Goal: Task Accomplishment & Management: Manage account settings

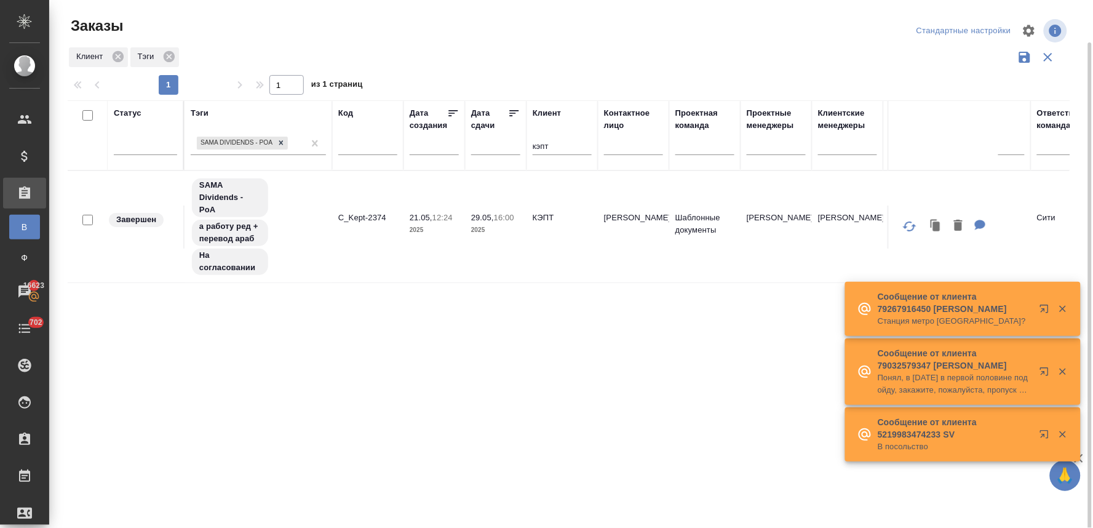
scroll to position [22, 0]
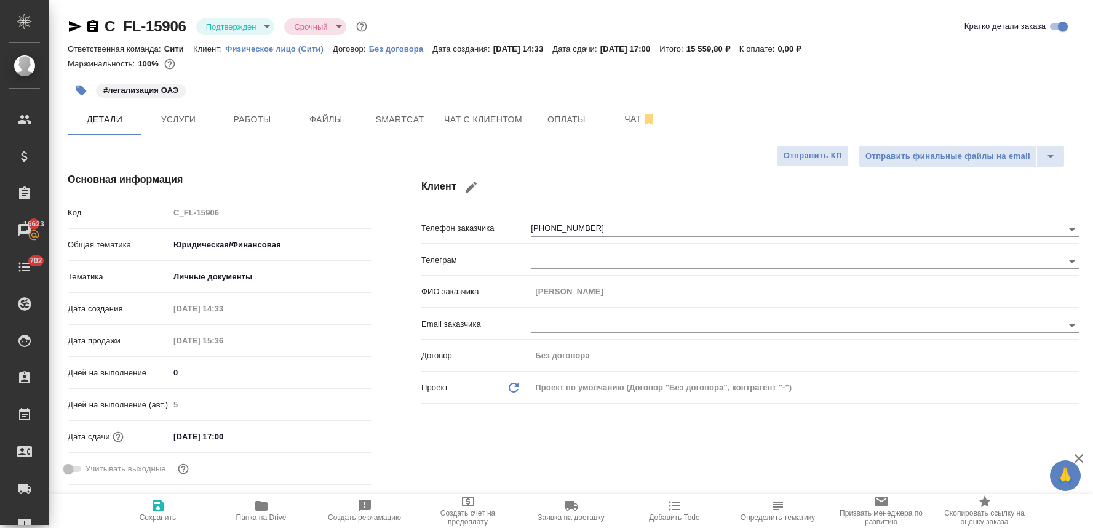
select select "RU"
click at [262, 506] on icon "button" at bounding box center [261, 506] width 12 height 10
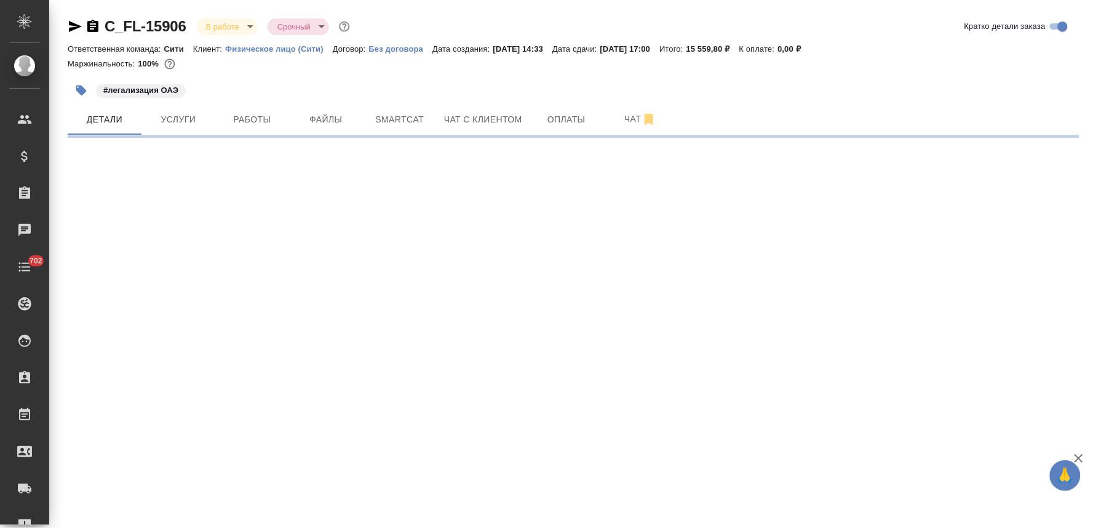
select select "RU"
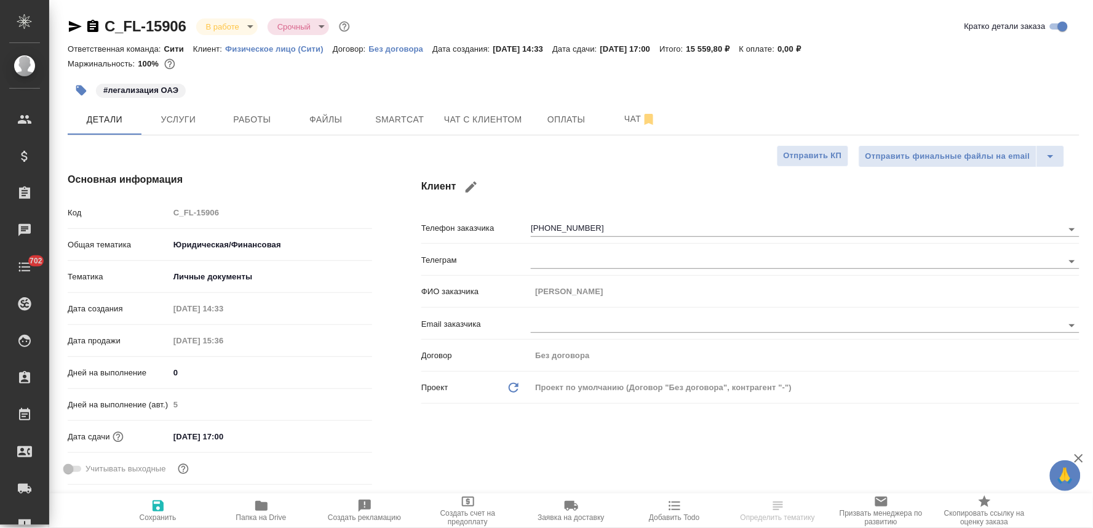
type textarea "x"
click at [68, 21] on icon "button" at bounding box center [75, 26] width 15 height 15
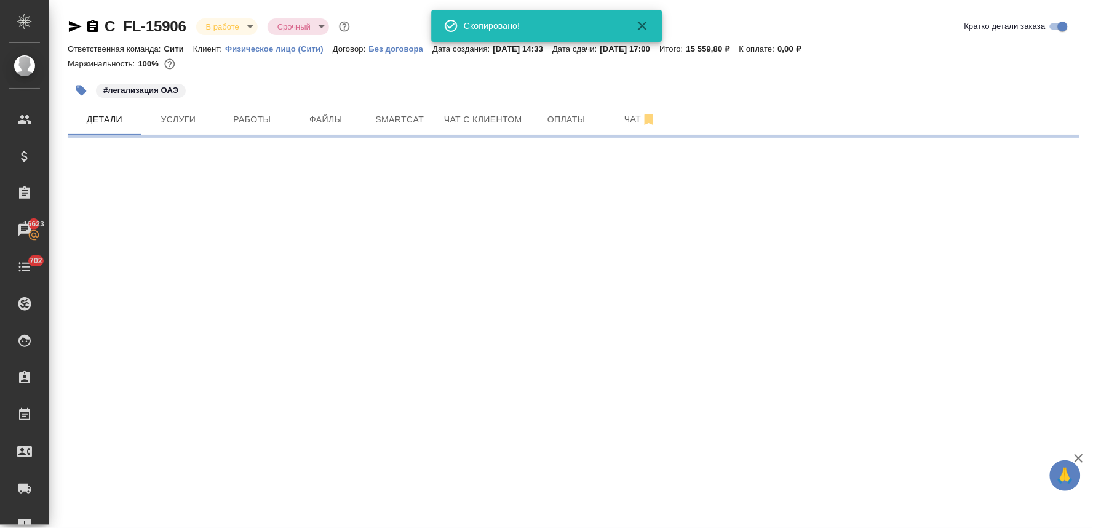
select select "RU"
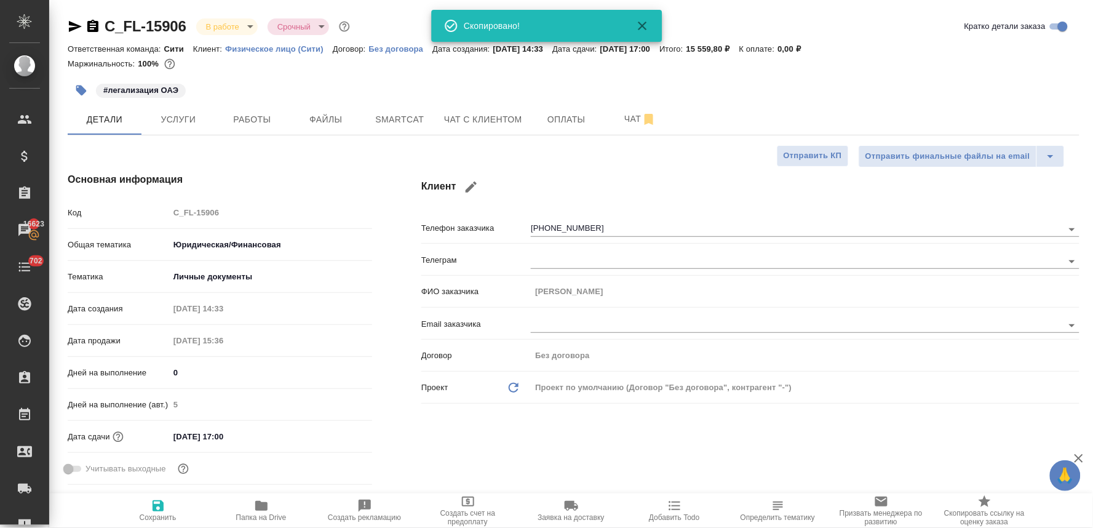
type textarea "x"
click at [462, 434] on div "Клиент Телефон заказчика +79932799255 Телеграм ФИО заказчика Александр Email за…" at bounding box center [750, 331] width 707 height 366
type textarea "x"
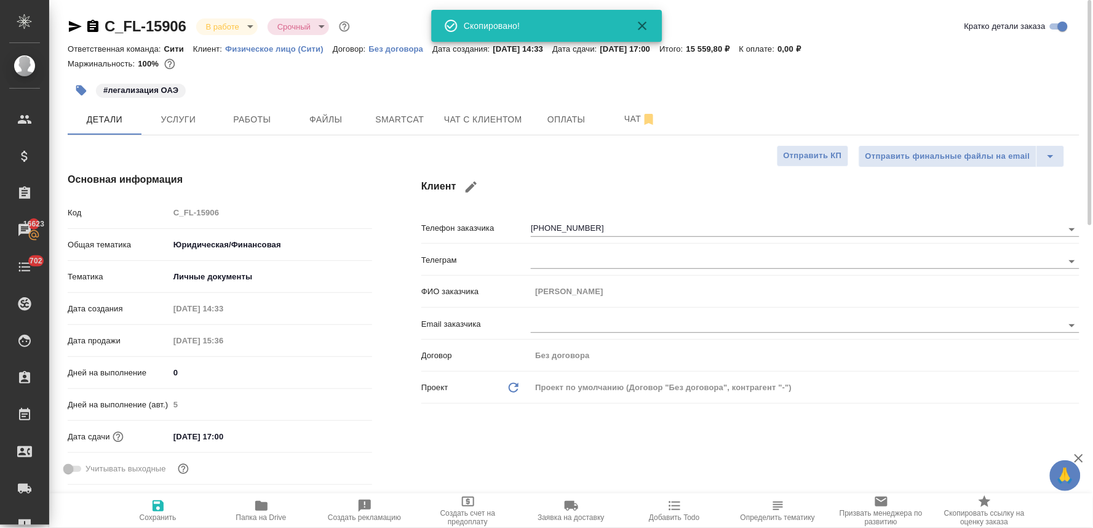
type textarea "x"
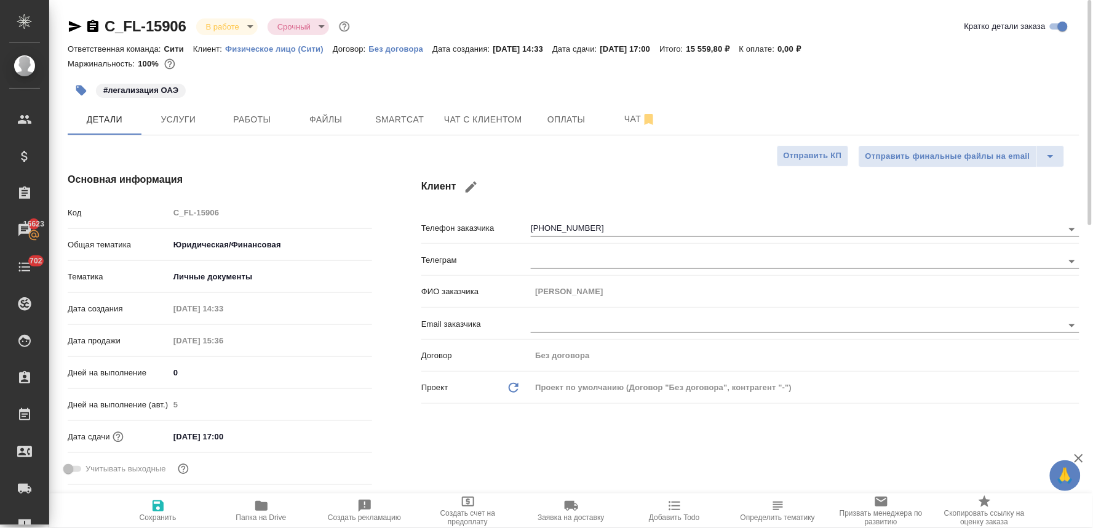
type textarea "x"
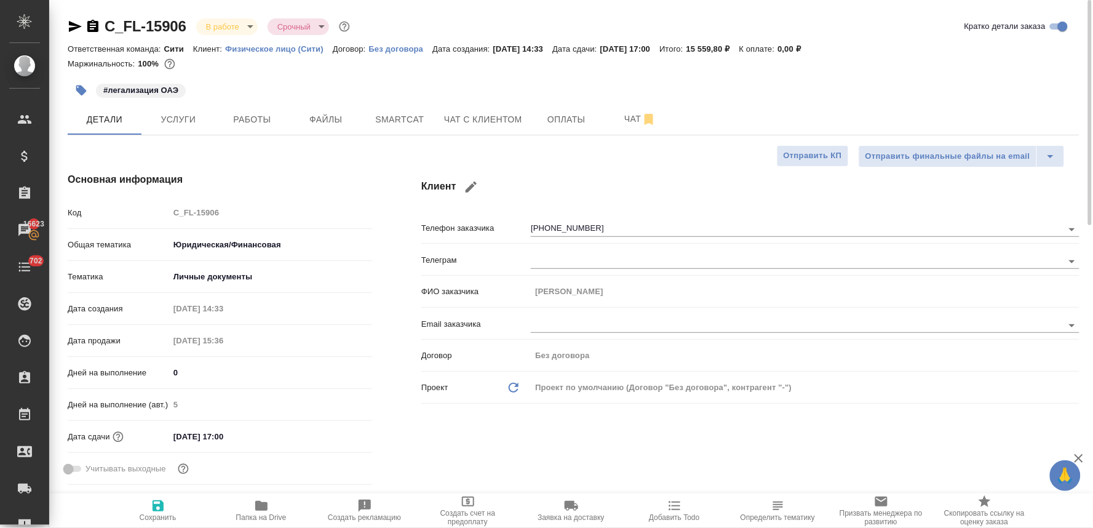
type textarea "x"
click at [263, 506] on icon "button" at bounding box center [261, 506] width 12 height 10
type textarea "x"
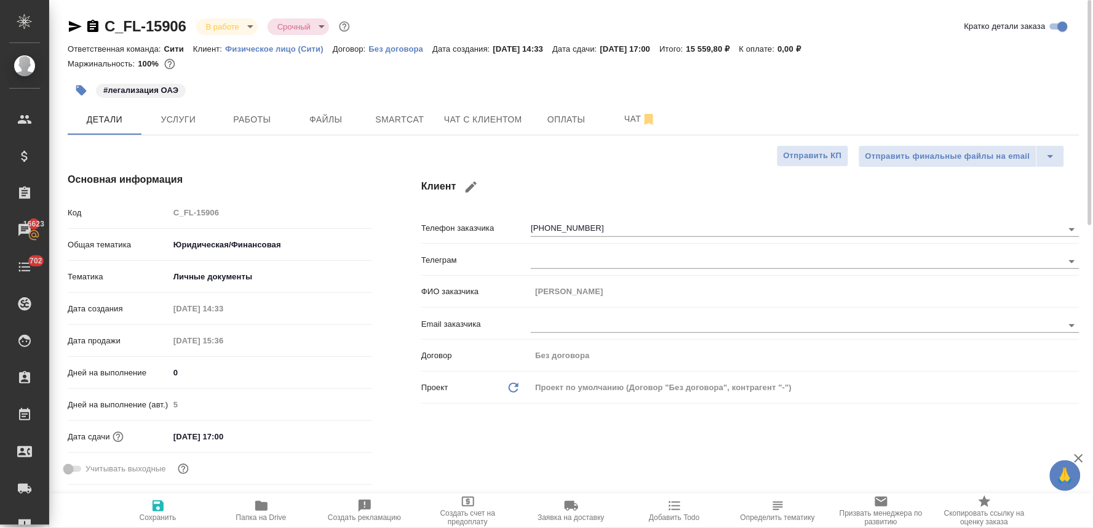
type textarea "x"
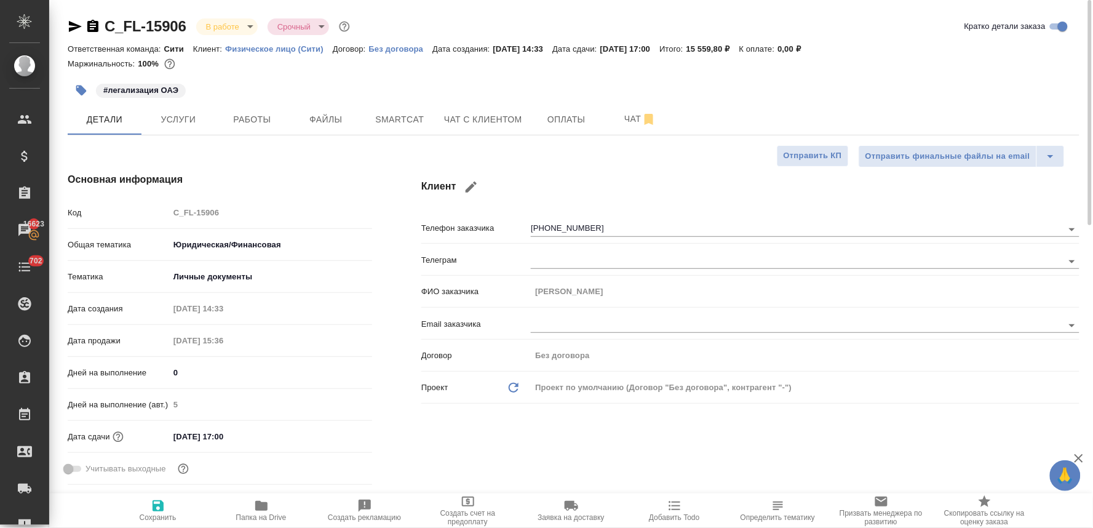
type textarea "x"
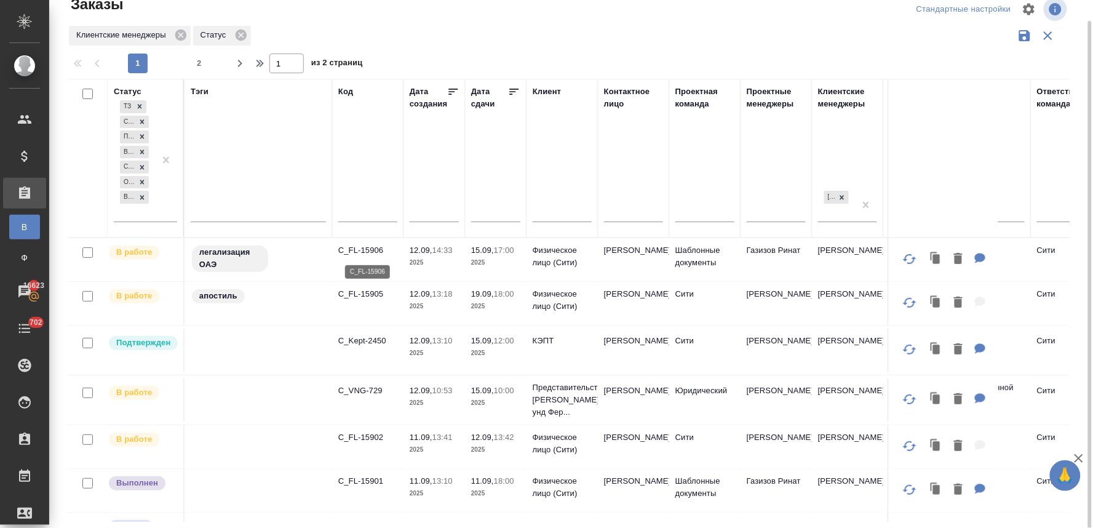
click at [363, 247] on p "C_FL-15906" at bounding box center [367, 250] width 59 height 12
click at [1075, 167] on div "Статус ТЗ Создан Подтвержден В работе Сдан без статистики Ожидание предоплаты В…" at bounding box center [574, 300] width 1012 height 443
click at [375, 339] on p "C_Kept-2450" at bounding box center [367, 341] width 59 height 12
click at [363, 390] on p "C_VNG-729" at bounding box center [367, 390] width 59 height 12
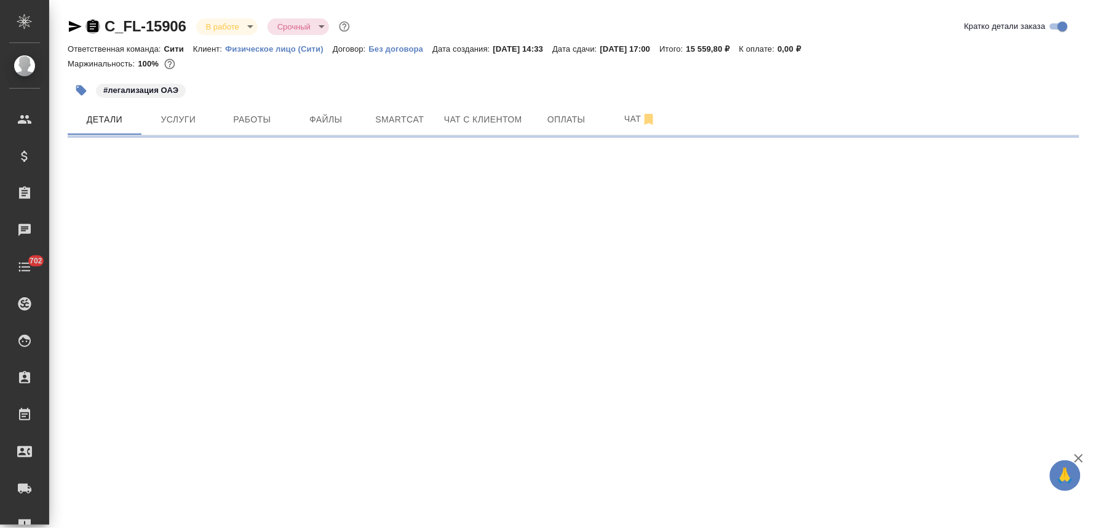
click at [92, 28] on icon "button" at bounding box center [92, 26] width 11 height 12
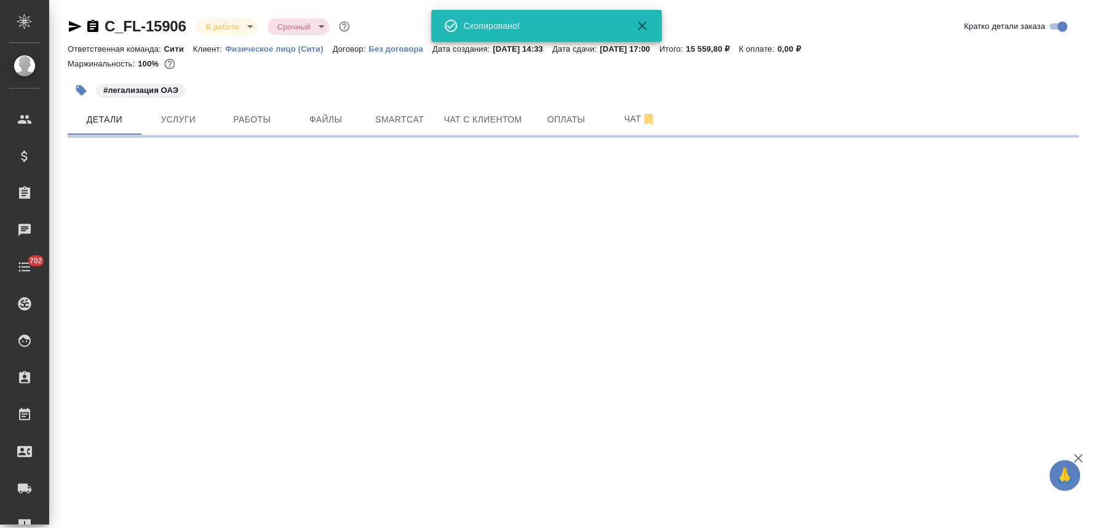
select select "RU"
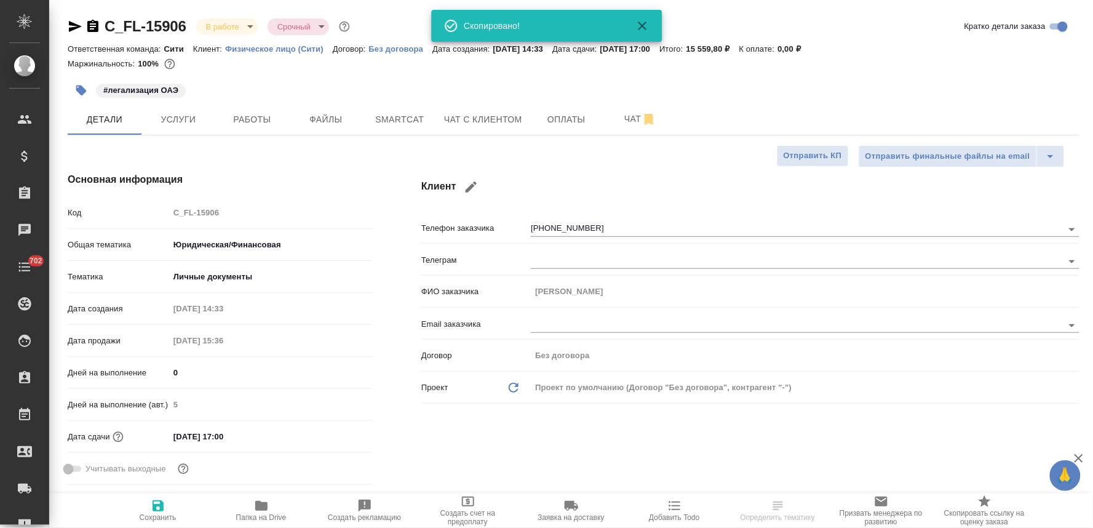
type textarea "x"
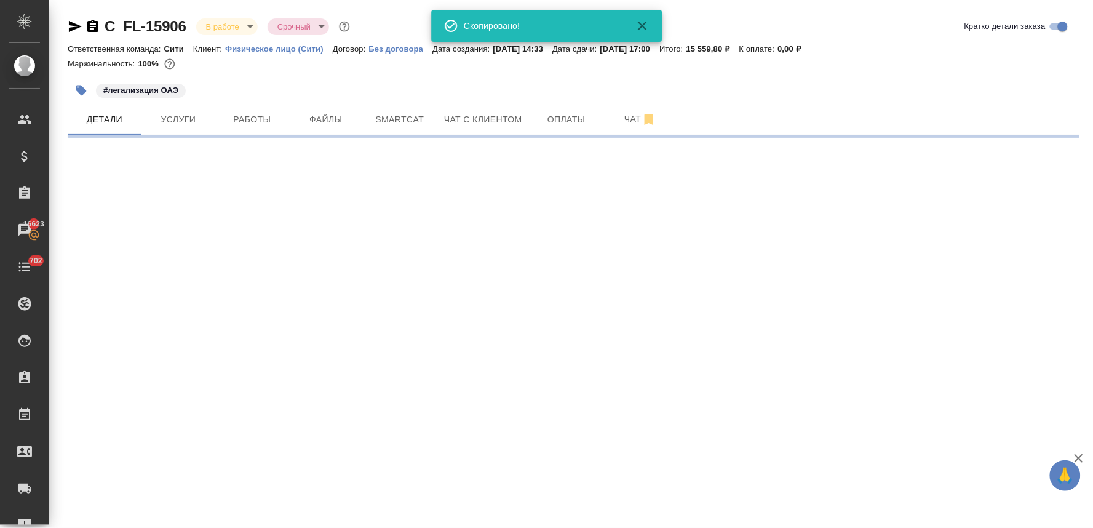
select select "RU"
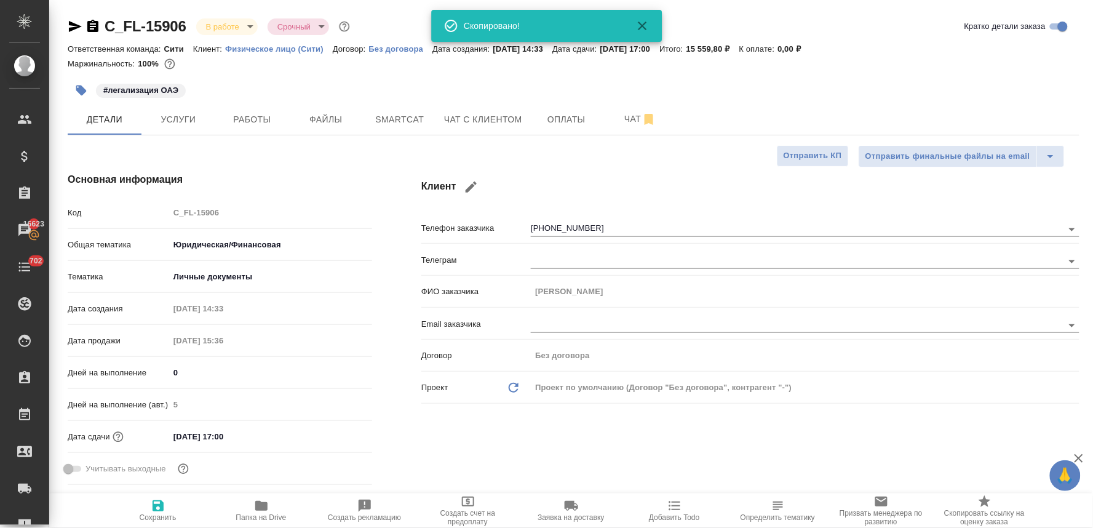
type textarea "x"
click at [312, 174] on h4 "Основная информация" at bounding box center [220, 179] width 304 height 15
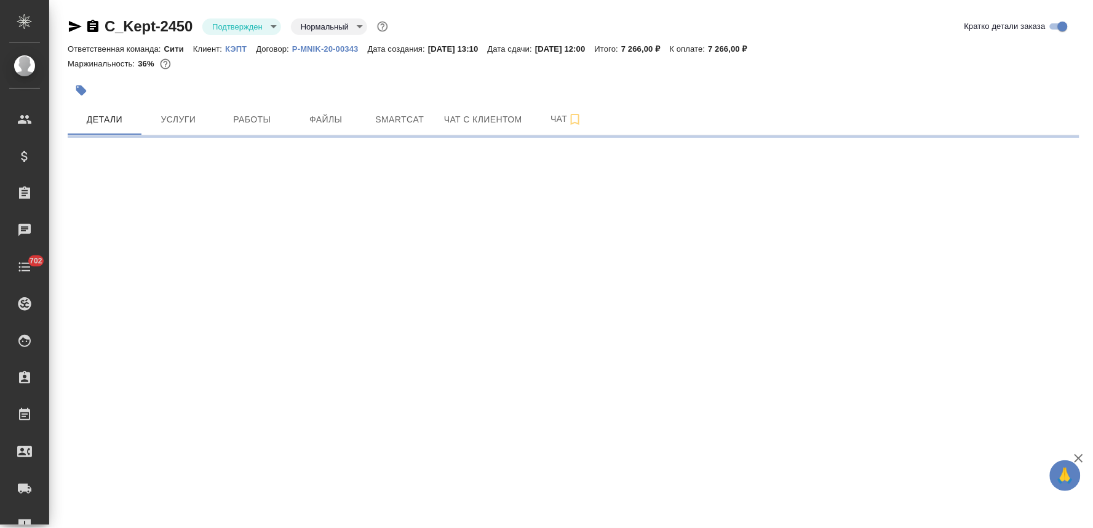
select select "RU"
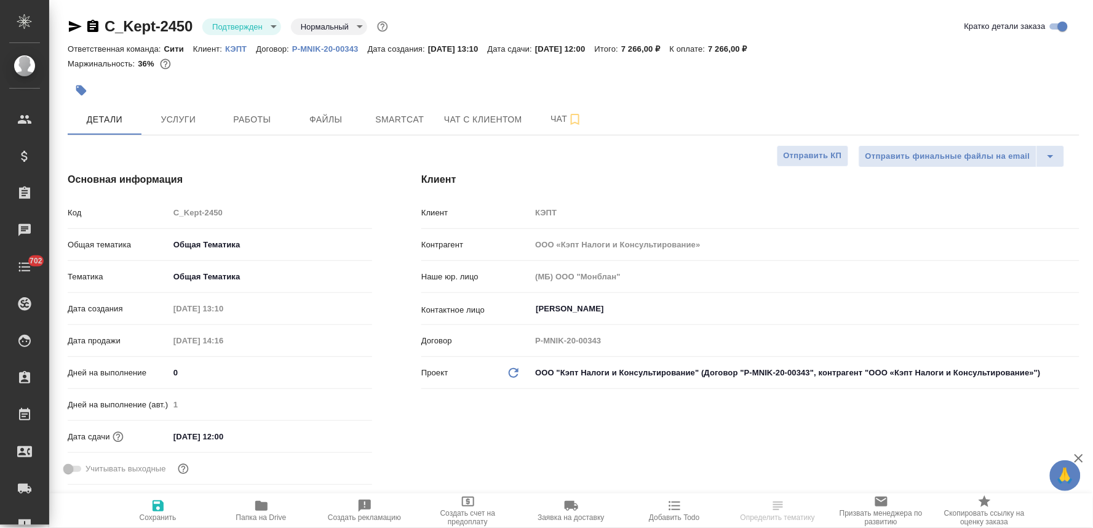
type textarea "x"
click at [230, 18] on body "🙏 .cls-1 fill:#fff; AWATERA [PERSON_NAME] Спецификации Заказы Чаты 702 Todo Про…" at bounding box center [546, 264] width 1093 height 528
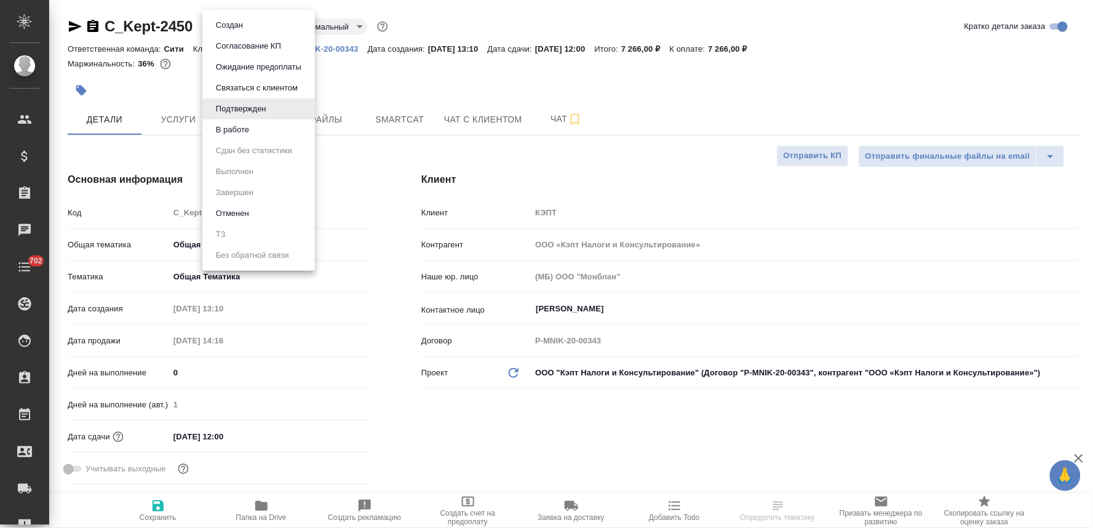
type textarea "x"
click at [249, 127] on button "В работе" at bounding box center [232, 130] width 41 height 14
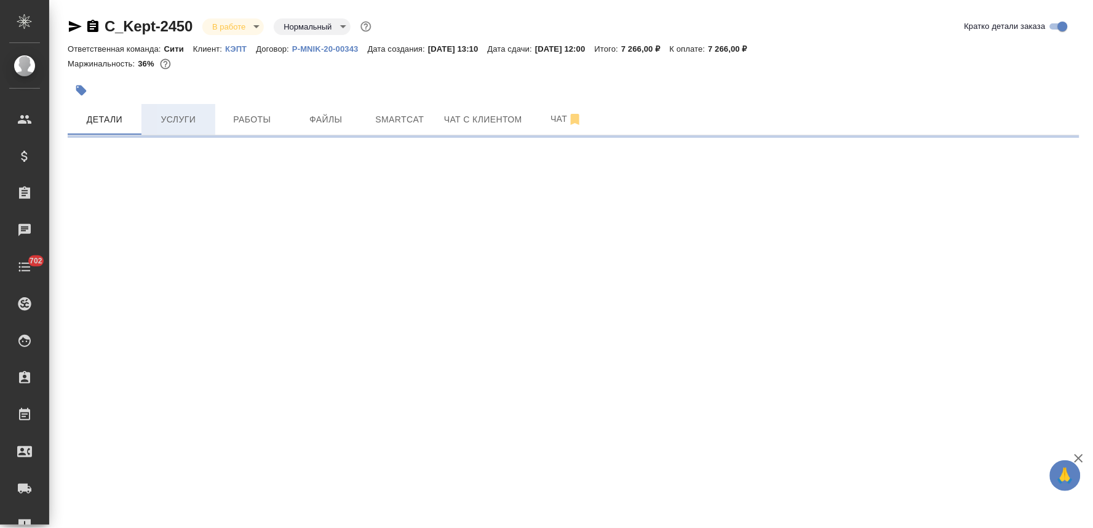
select select "RU"
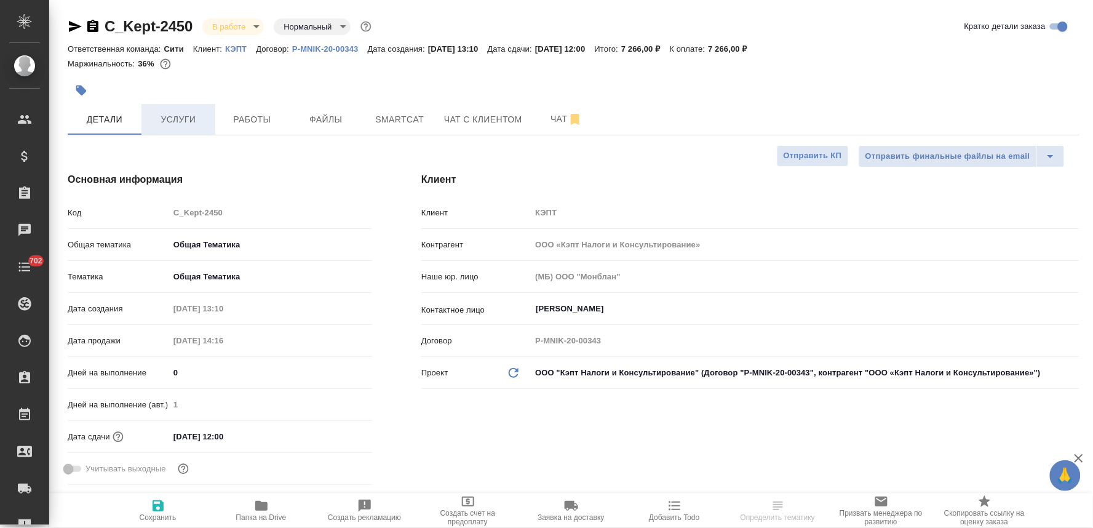
type textarea "x"
click at [91, 26] on icon "button" at bounding box center [92, 26] width 15 height 15
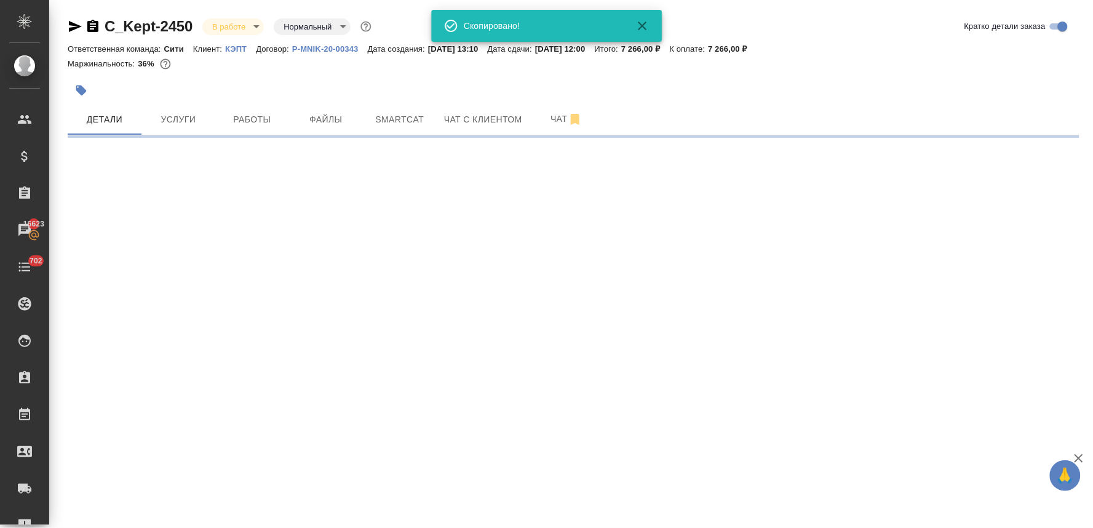
select select "RU"
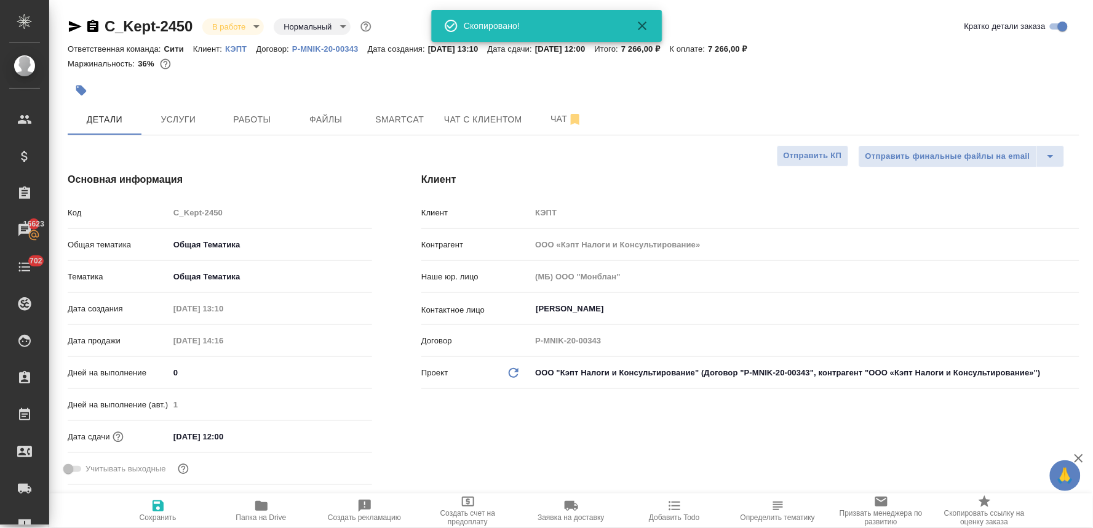
type textarea "x"
click at [215, 157] on div "Основная информация Код C_Kept-2450 Общая тематика Общая Тематика obtem Тематик…" at bounding box center [220, 331] width 354 height 366
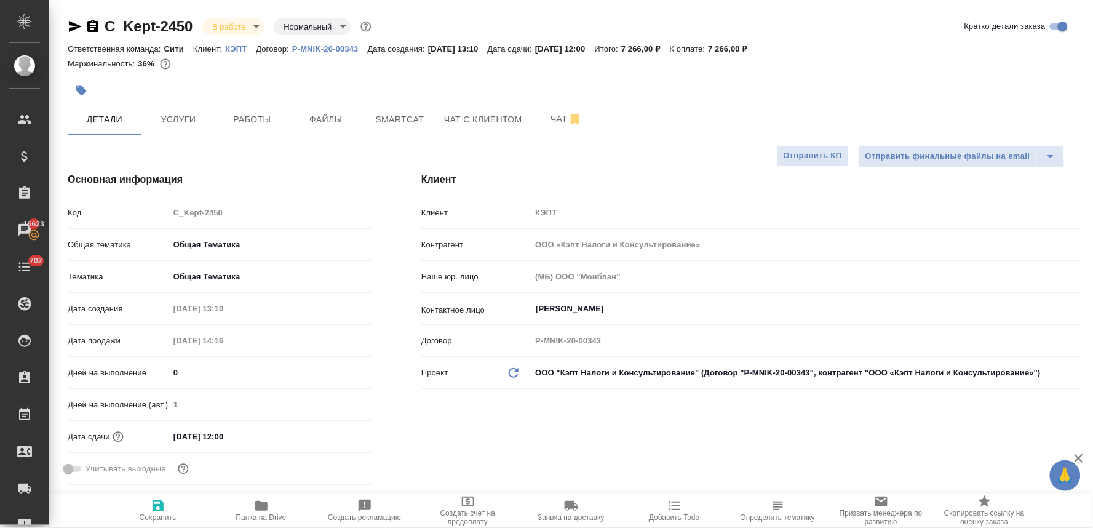
click at [90, 25] on icon "button" at bounding box center [92, 26] width 11 height 12
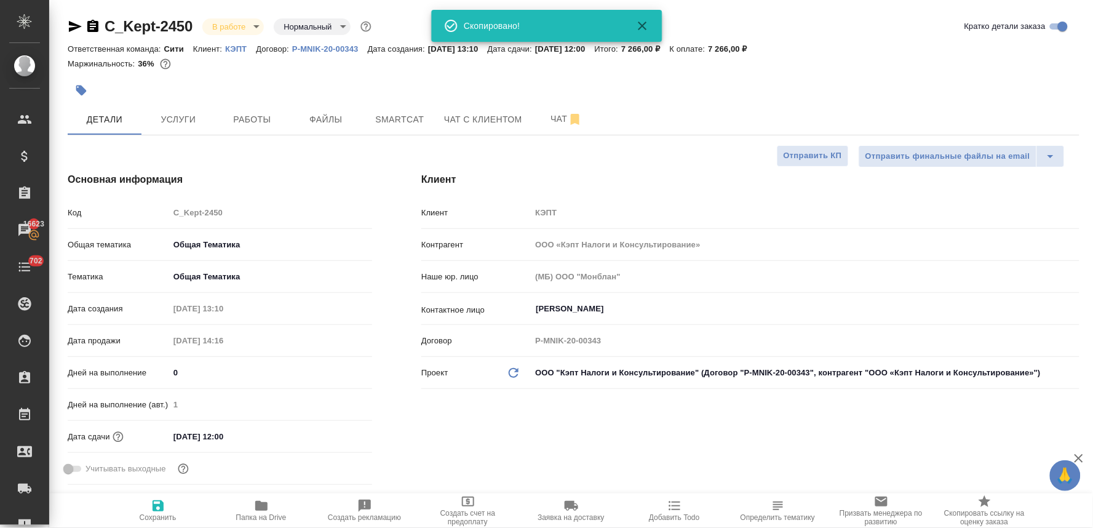
drag, startPoint x: 317, startPoint y: 81, endPoint x: 295, endPoint y: 76, distance: 22.1
click at [316, 81] on div at bounding box center [405, 90] width 675 height 27
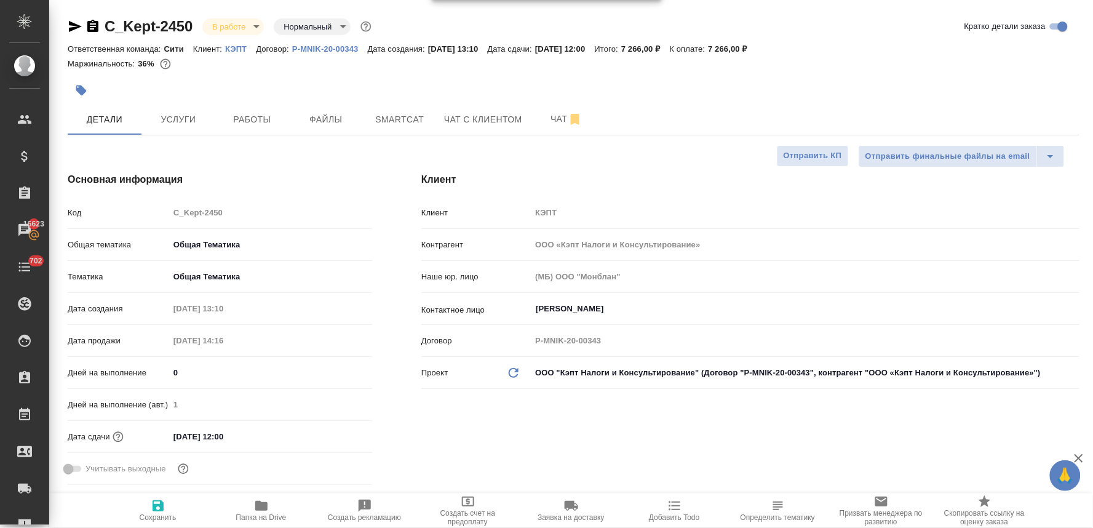
type textarea "x"
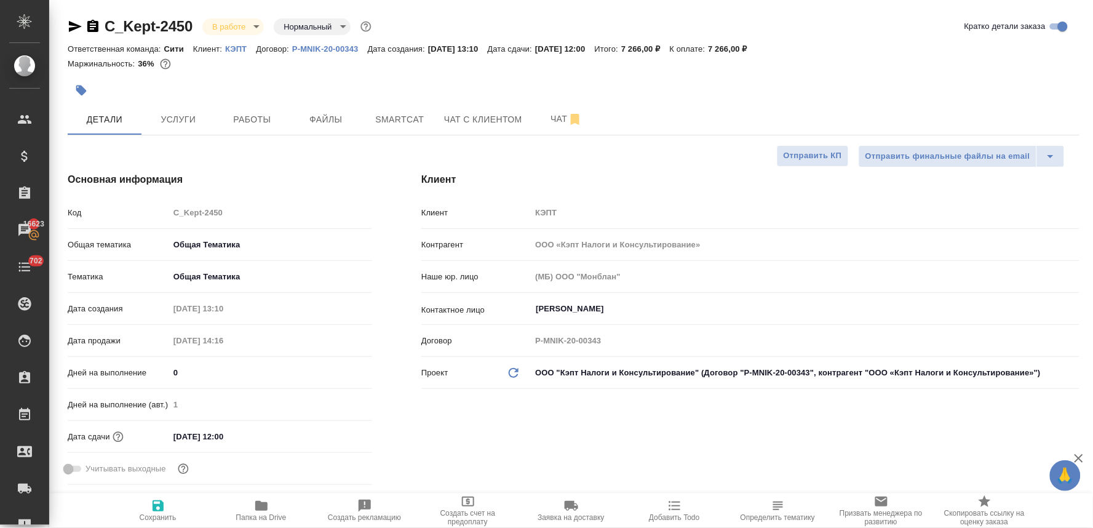
type textarea "x"
click at [82, 87] on icon "button" at bounding box center [81, 90] width 10 height 10
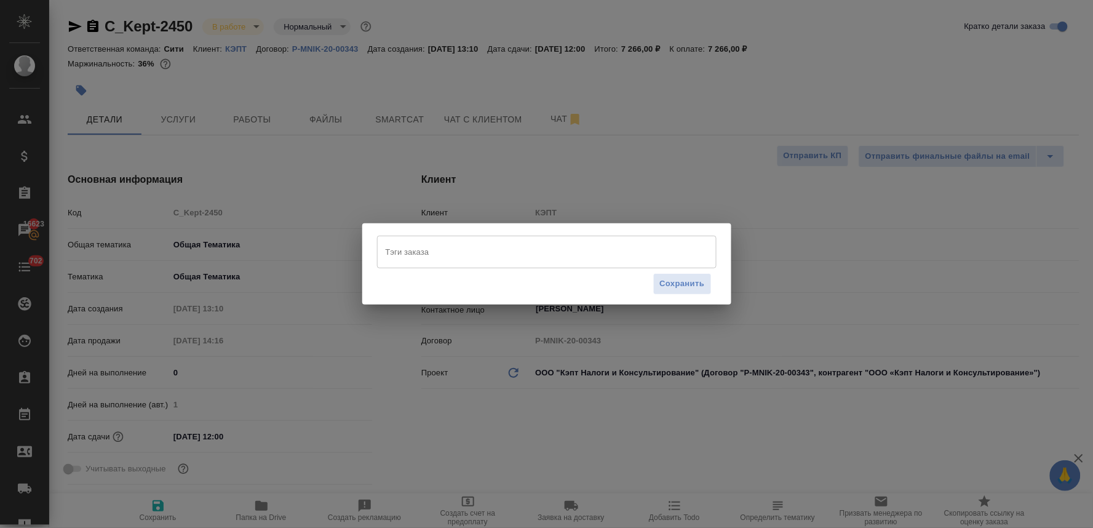
click at [446, 250] on input "Тэги заказа" at bounding box center [534, 251] width 305 height 21
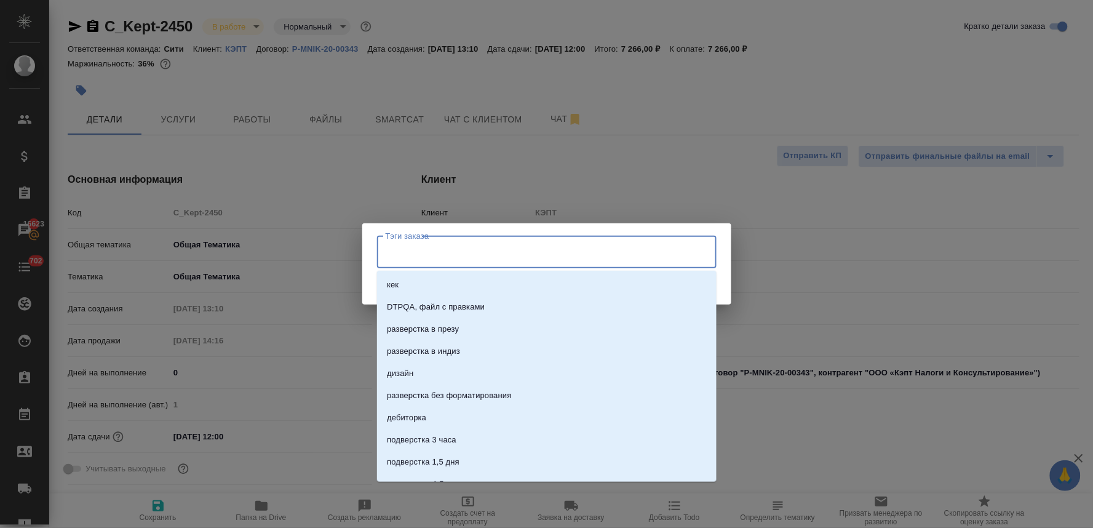
paste input "SAMA - PoA"
type input "SAMA - PoA"
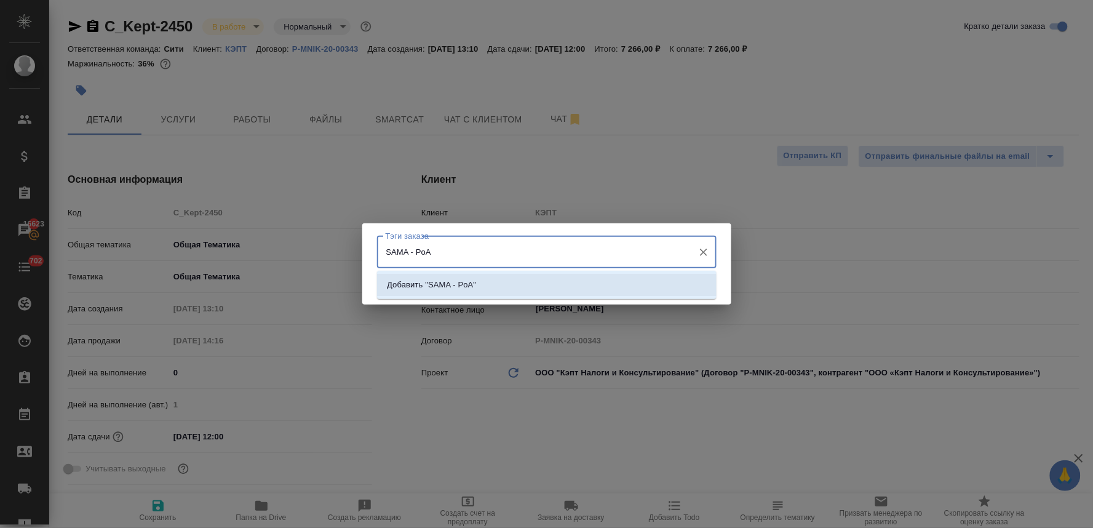
click at [558, 284] on li "Добавить "SAMA - PoA"" at bounding box center [546, 285] width 339 height 22
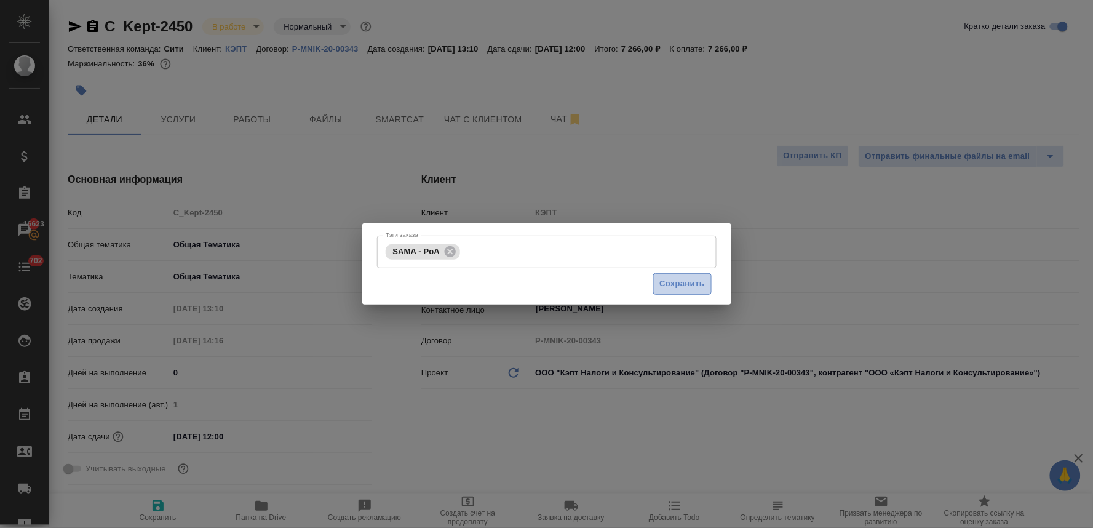
click at [681, 285] on span "Сохранить" at bounding box center [682, 284] width 45 height 14
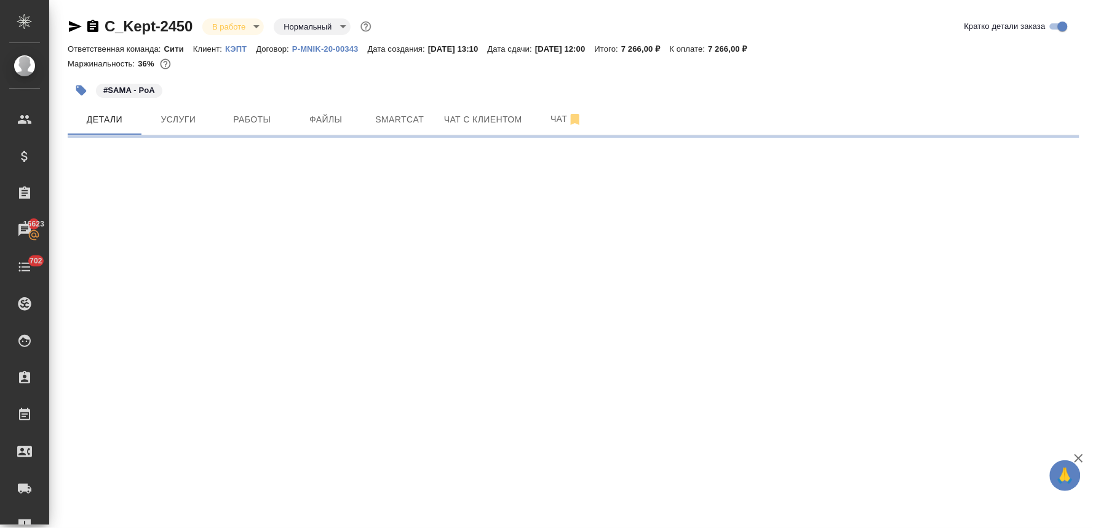
select select "RU"
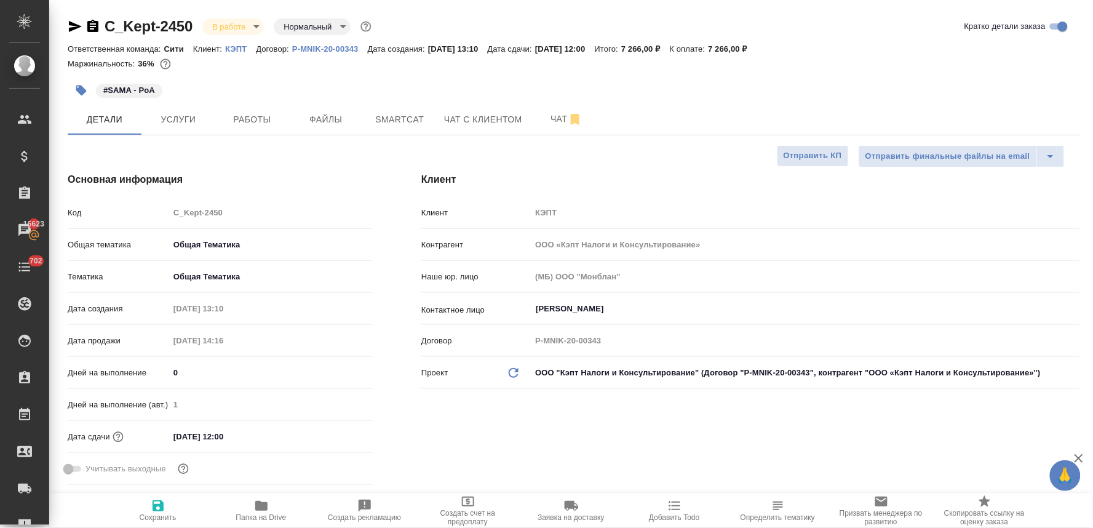
type textarea "x"
click at [292, 181] on h4 "Основная информация" at bounding box center [220, 179] width 304 height 15
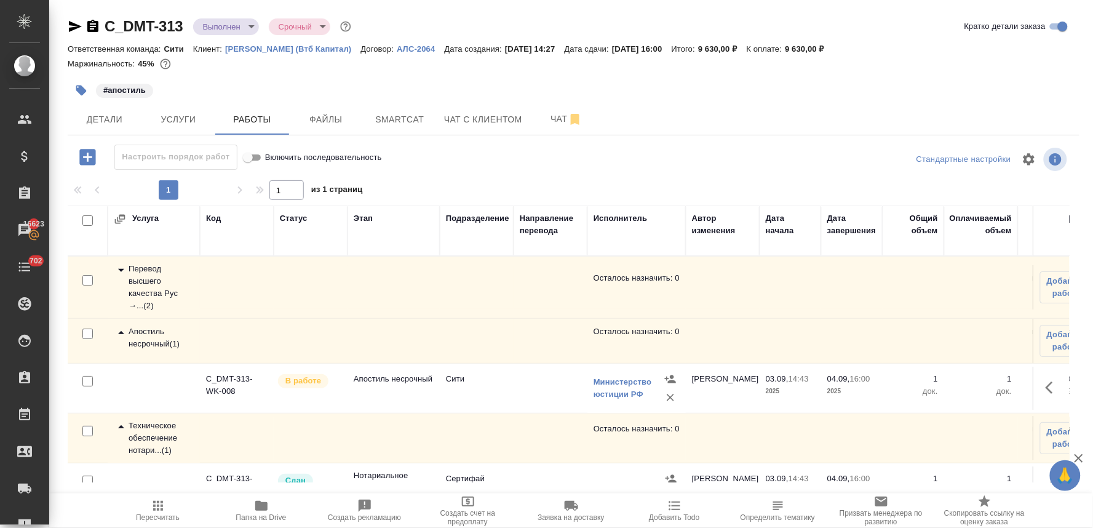
scroll to position [154, 0]
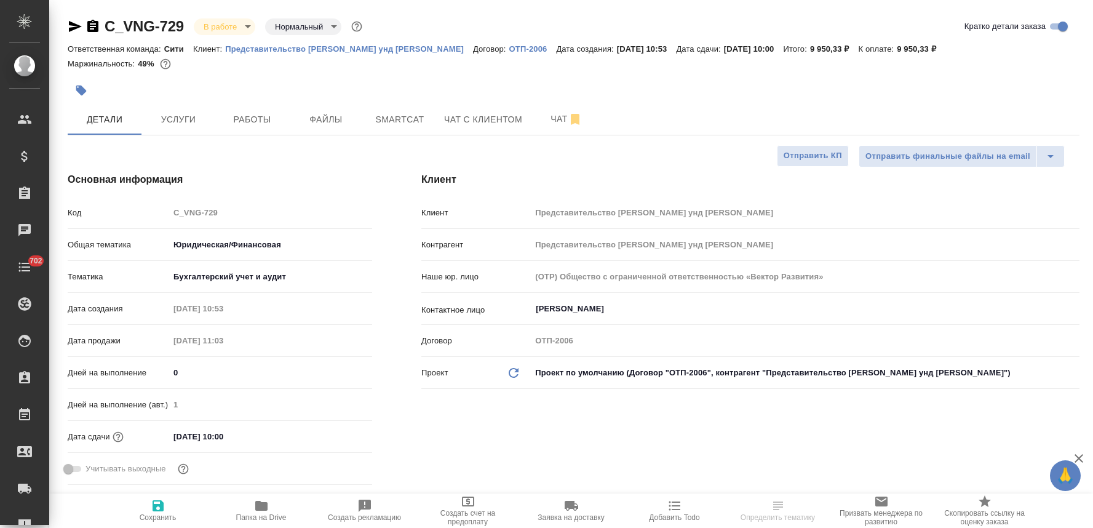
select select "RU"
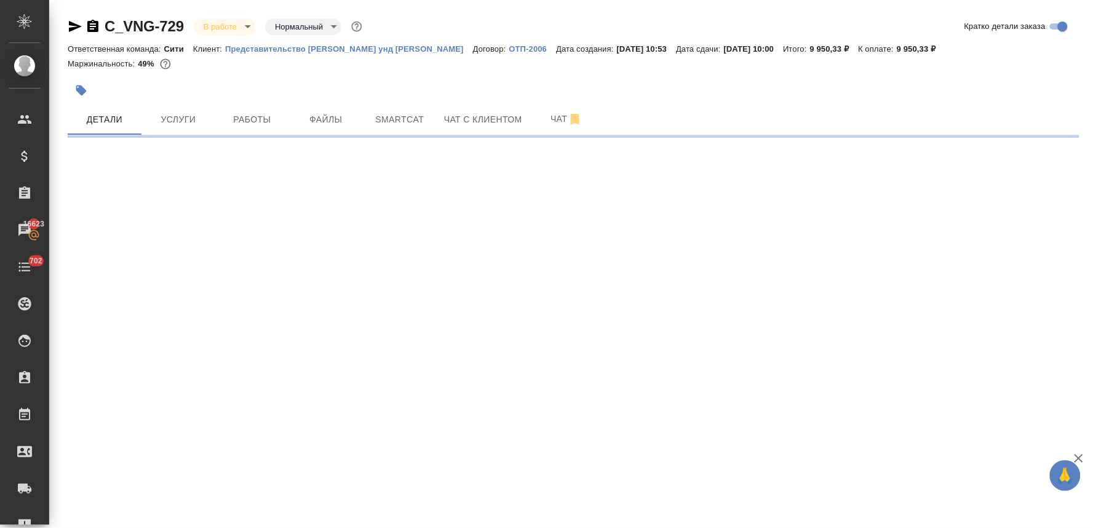
select select "RU"
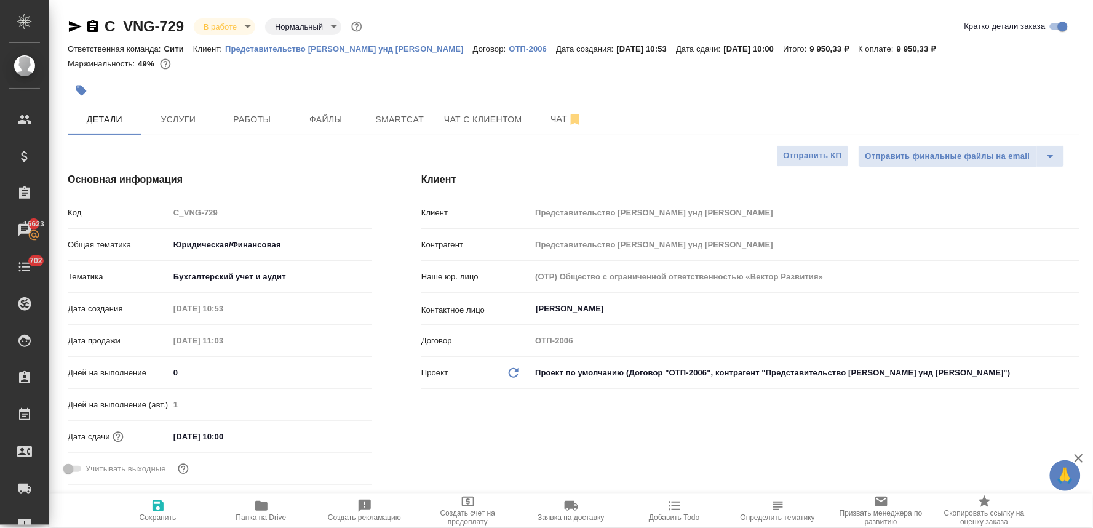
type textarea "x"
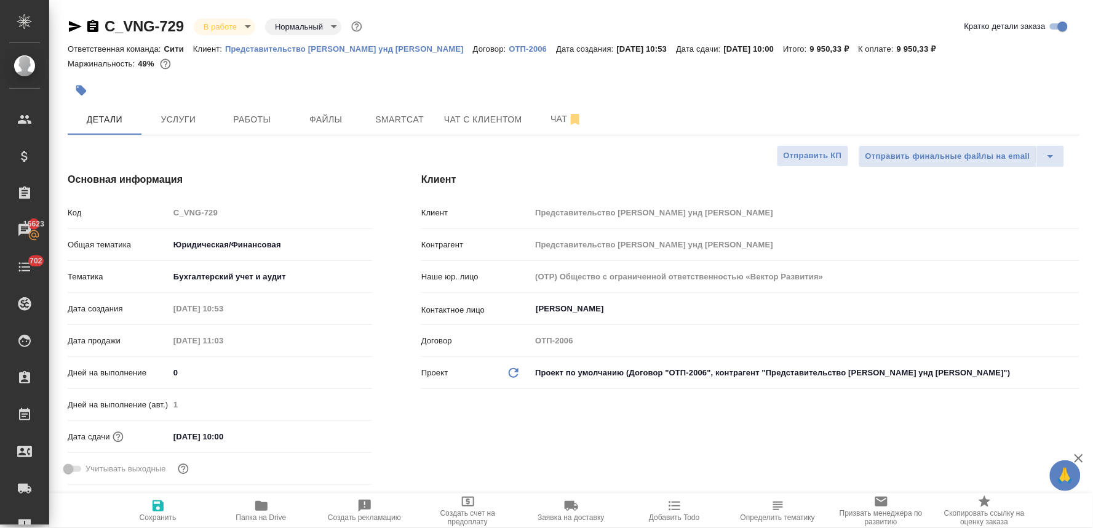
type textarea "x"
